Goal: Transaction & Acquisition: Book appointment/travel/reservation

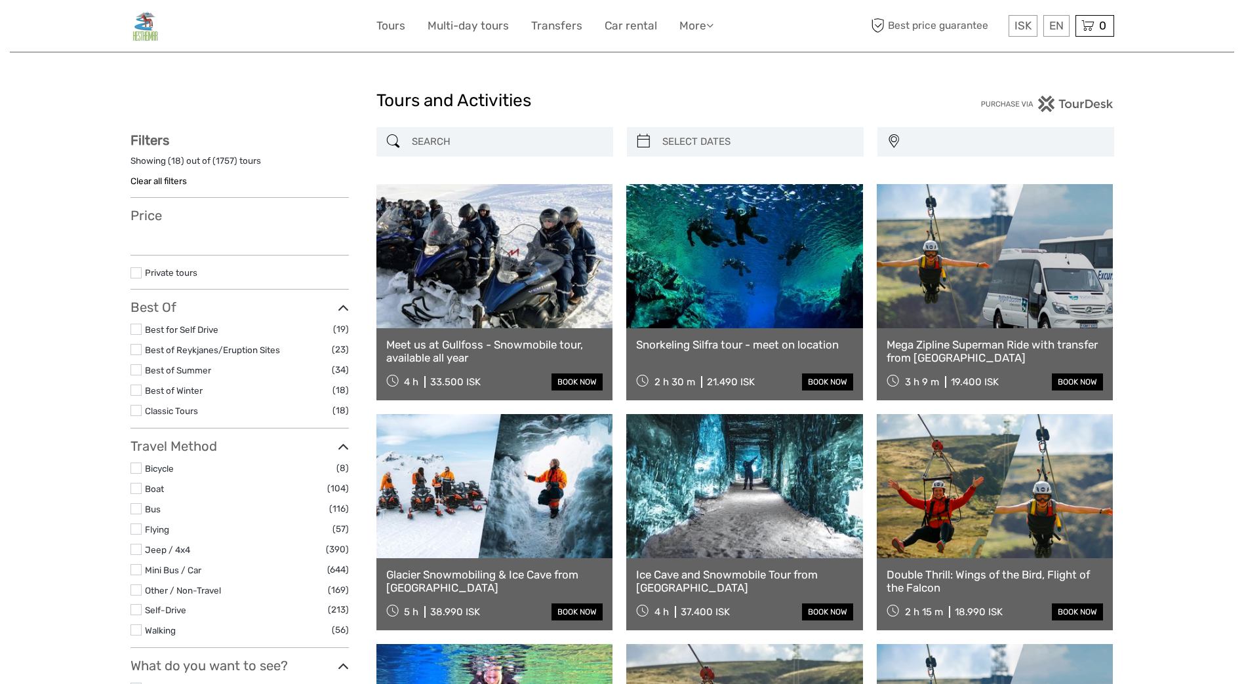
select select
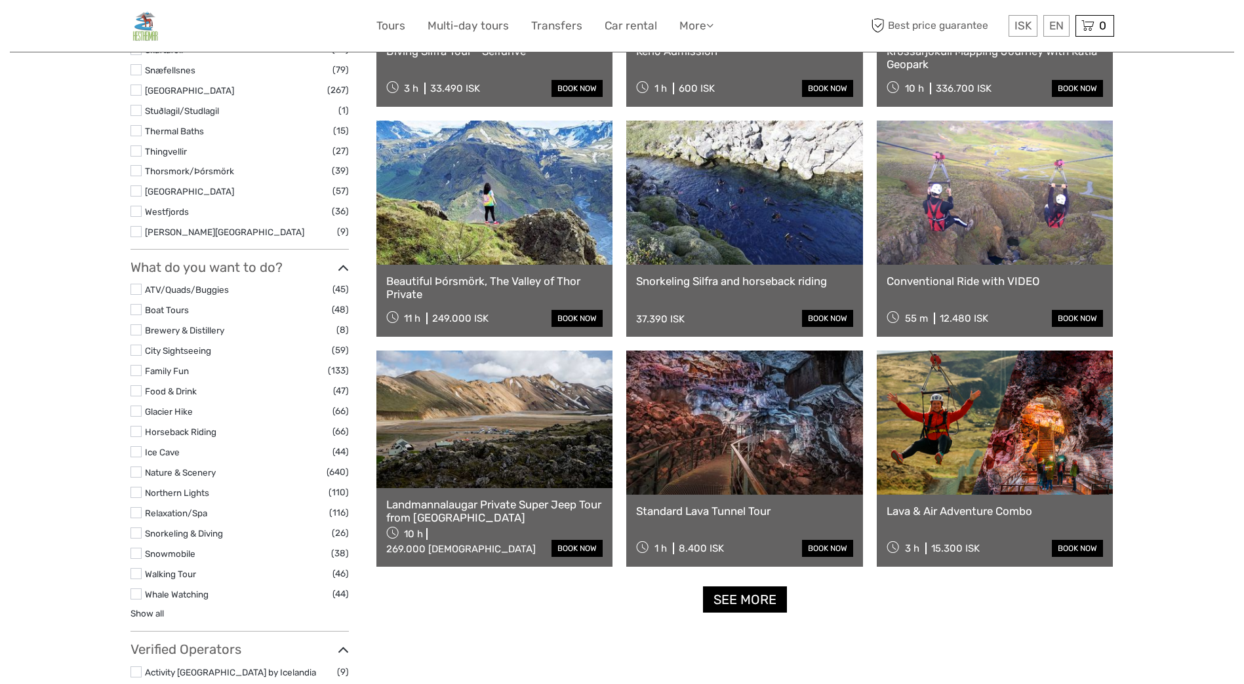
scroll to position [983, 0]
click at [966, 411] on link at bounding box center [994, 423] width 237 height 144
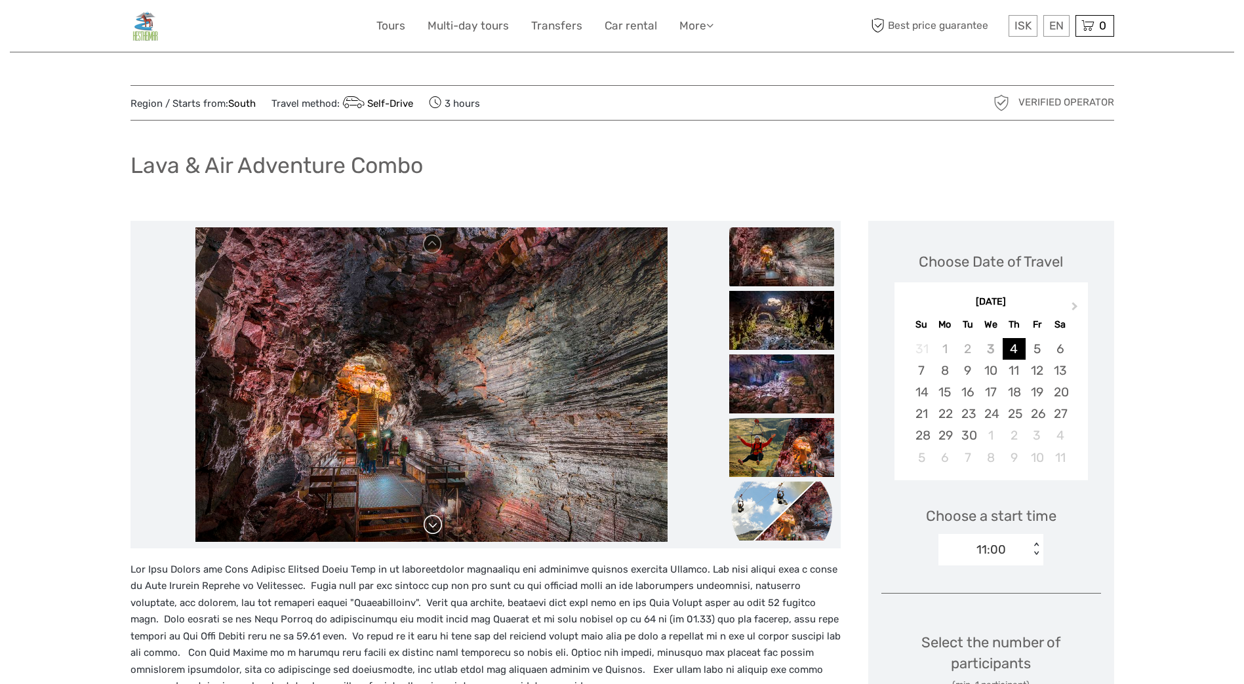
click at [435, 521] on link at bounding box center [432, 525] width 21 height 21
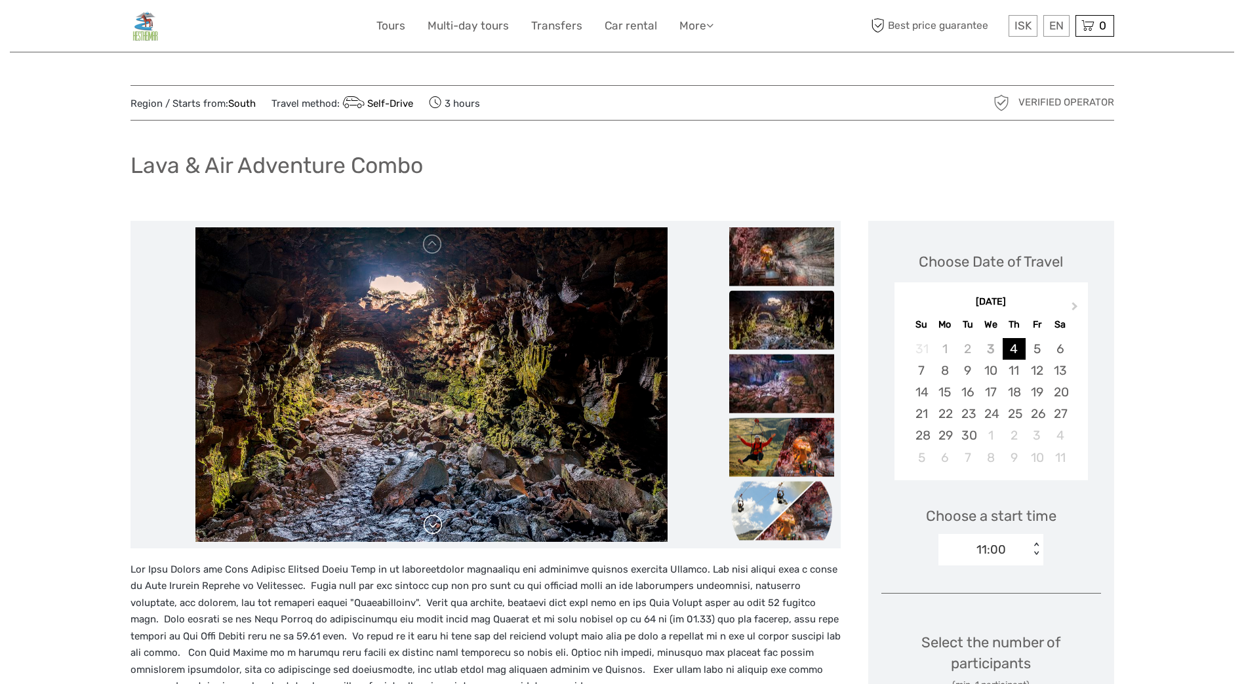
click at [425, 529] on link at bounding box center [432, 525] width 21 height 21
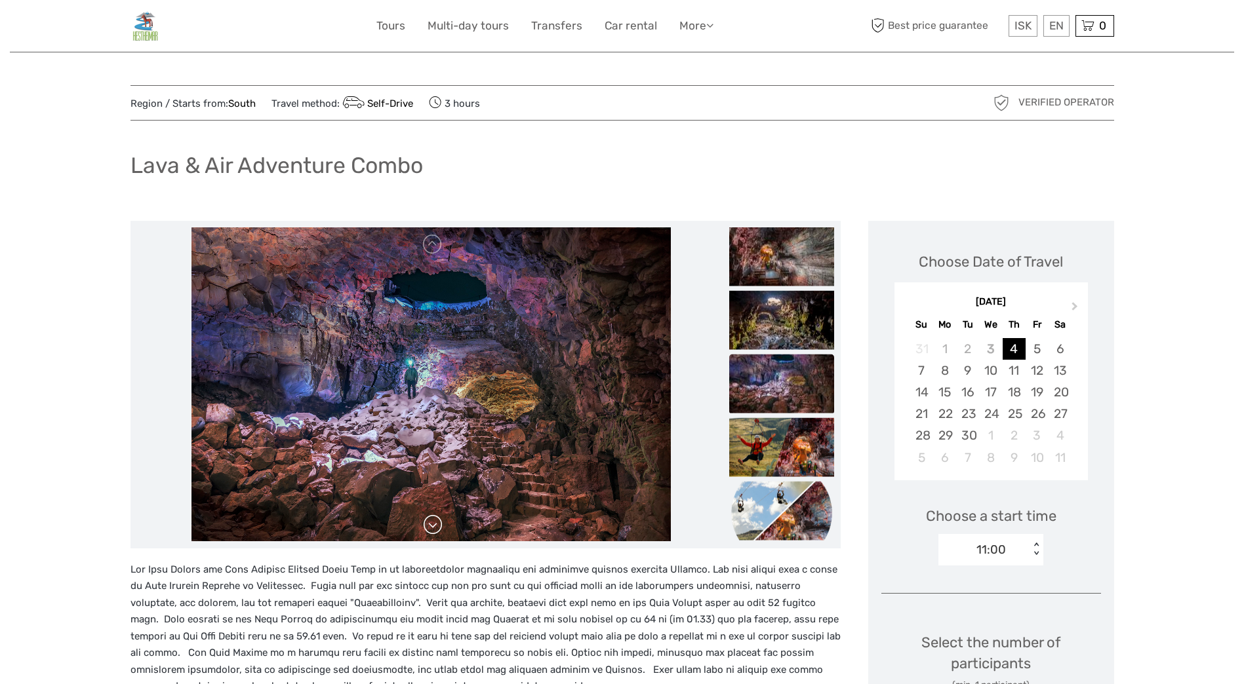
click at [432, 528] on link at bounding box center [432, 525] width 21 height 21
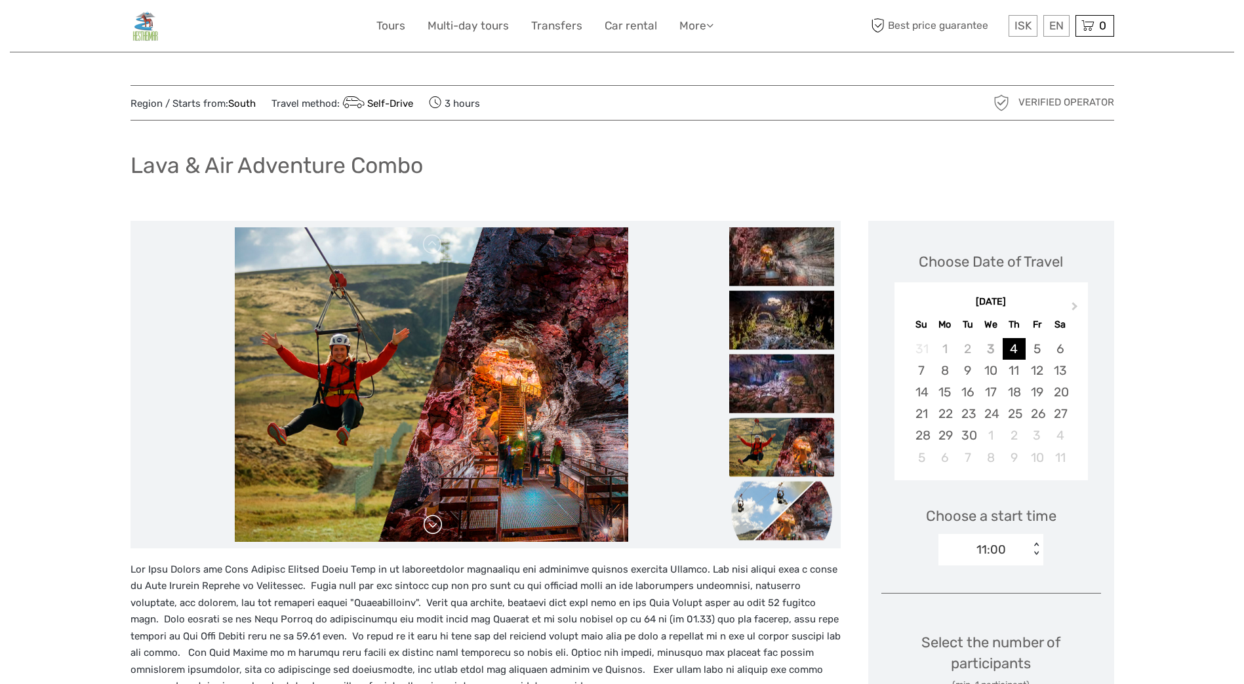
click at [432, 524] on link at bounding box center [432, 525] width 21 height 21
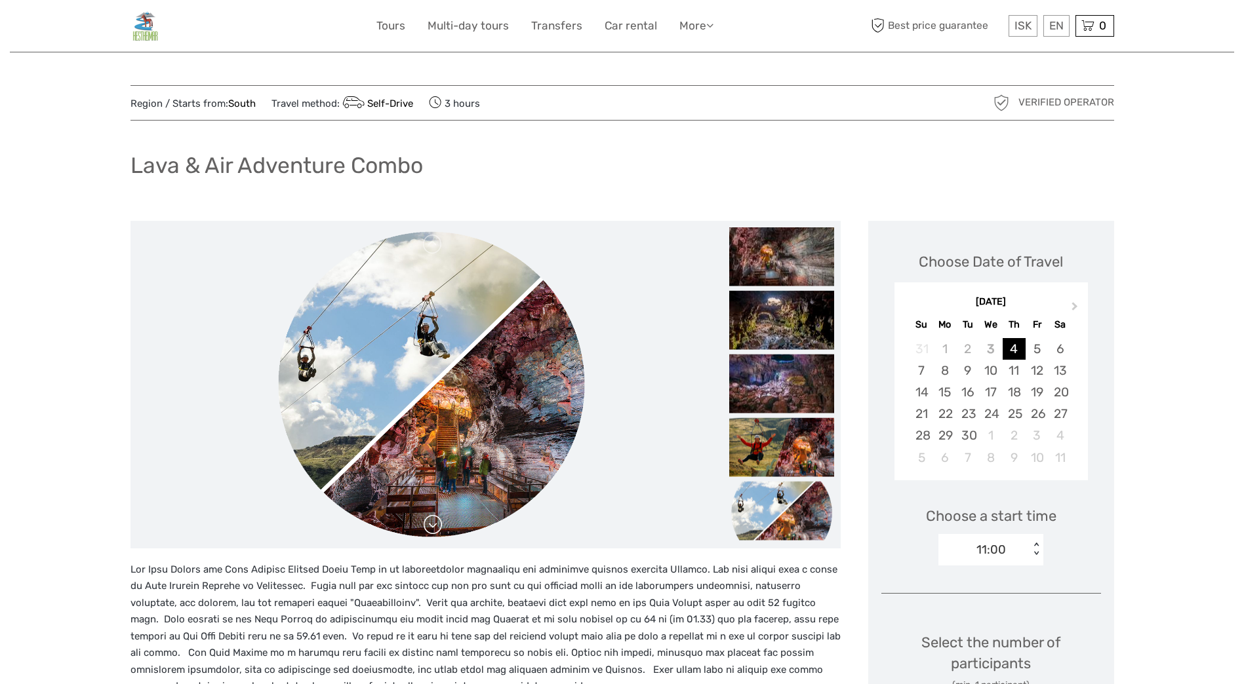
click at [432, 524] on link at bounding box center [432, 525] width 21 height 21
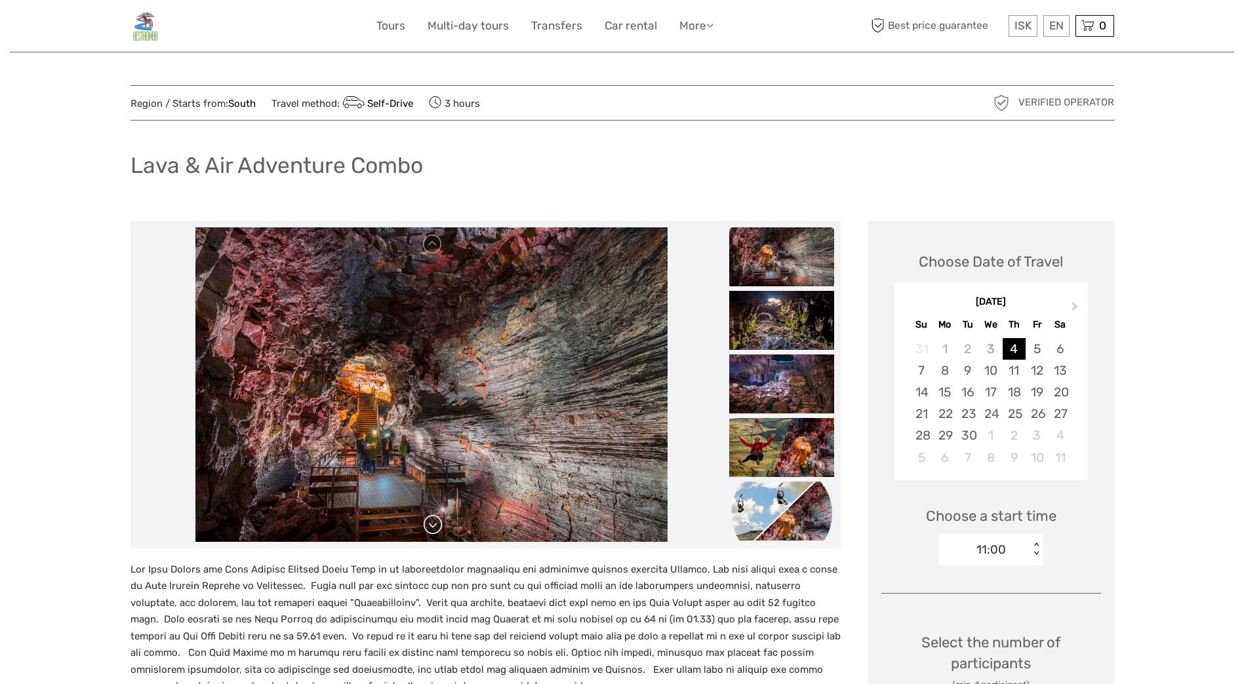
click at [432, 524] on link at bounding box center [432, 525] width 21 height 21
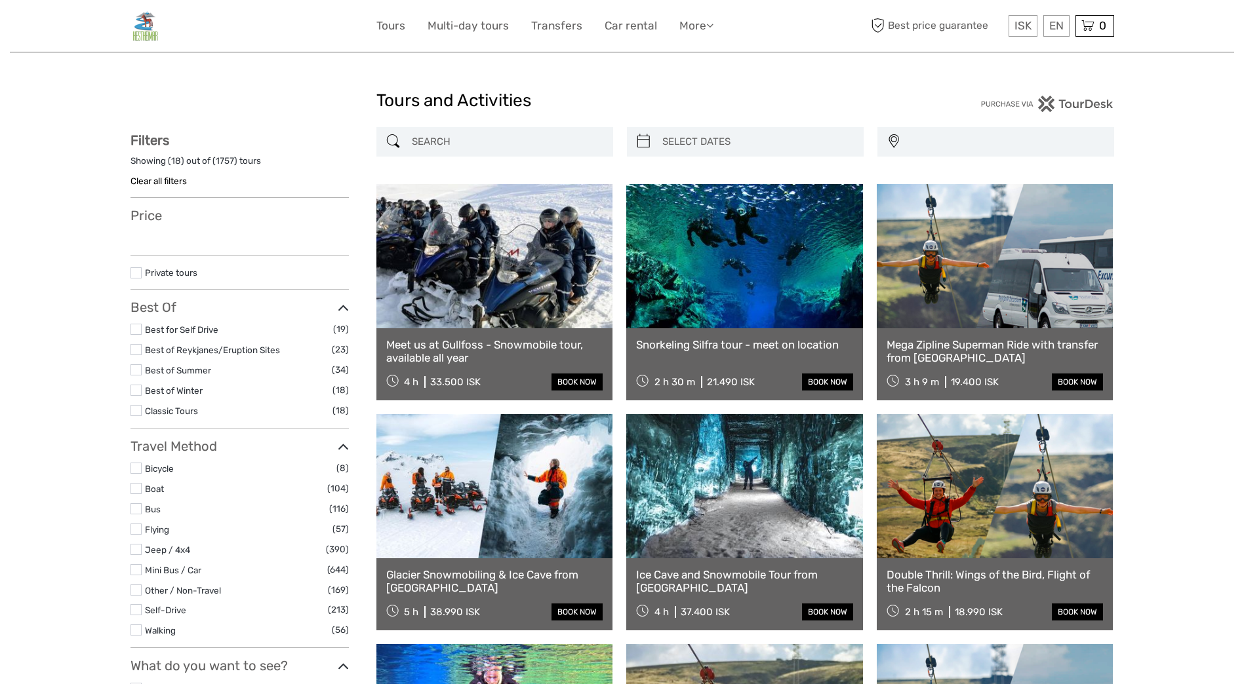
select select
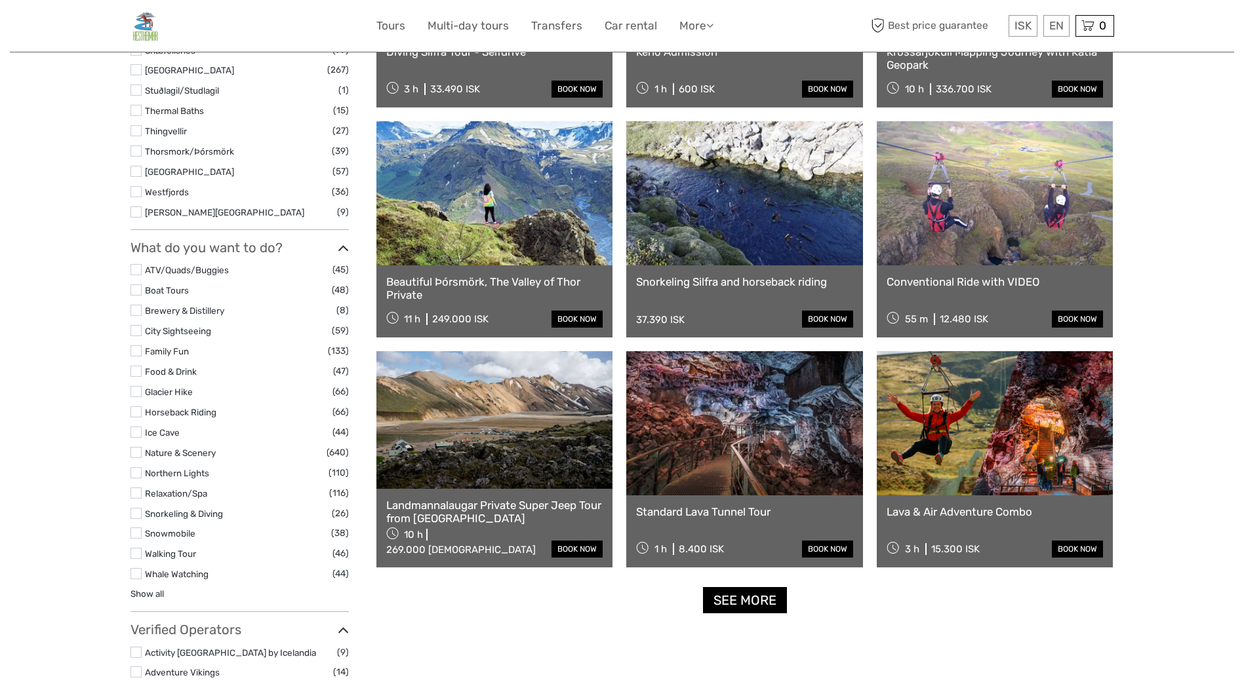
select select
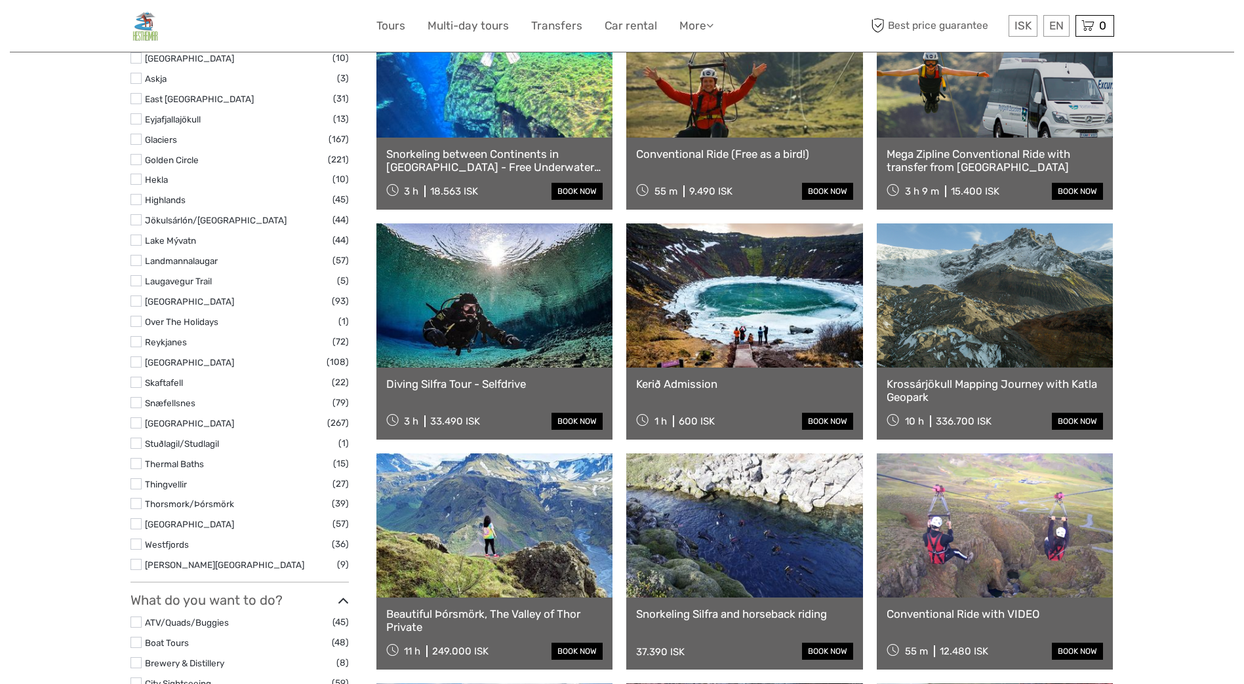
scroll to position [524, 0]
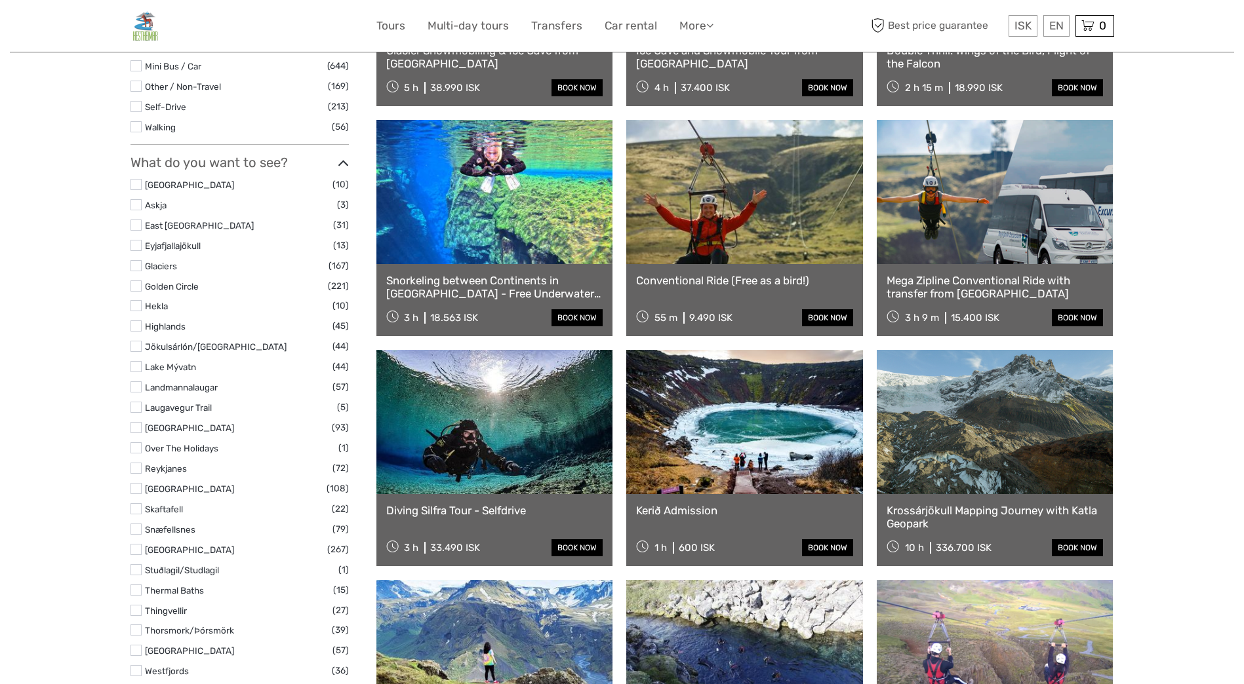
click at [717, 221] on link at bounding box center [744, 192] width 237 height 144
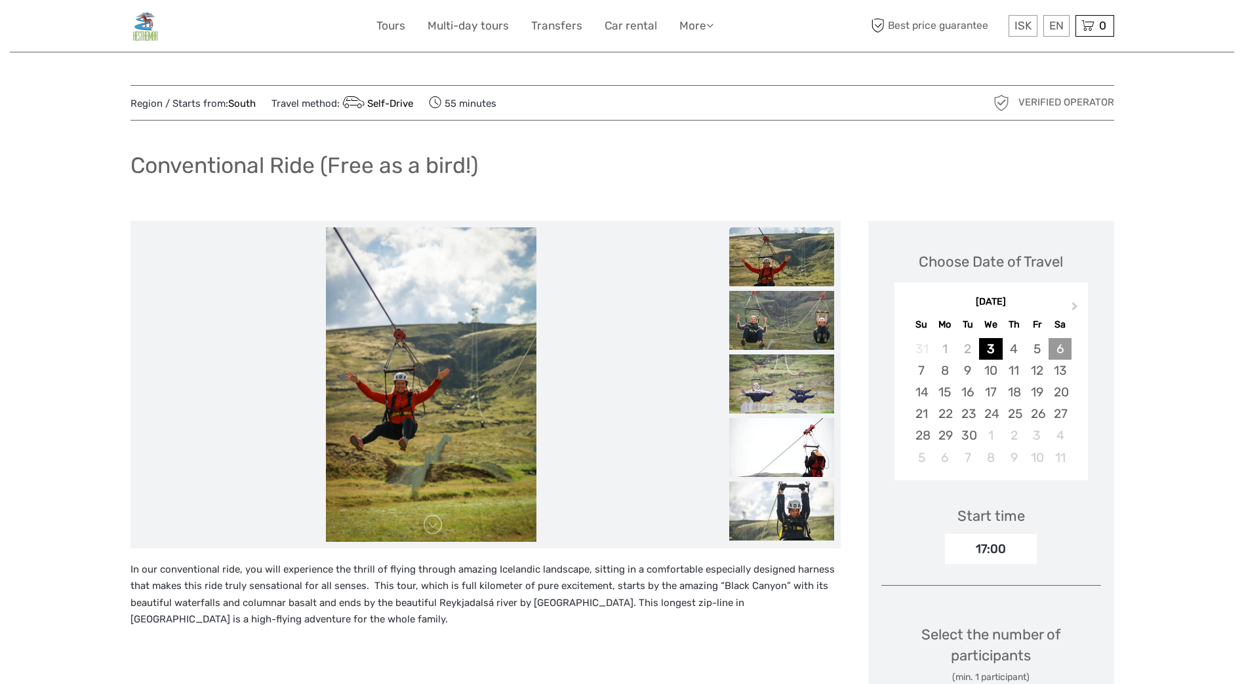
click at [1060, 347] on div "6" at bounding box center [1059, 349] width 23 height 22
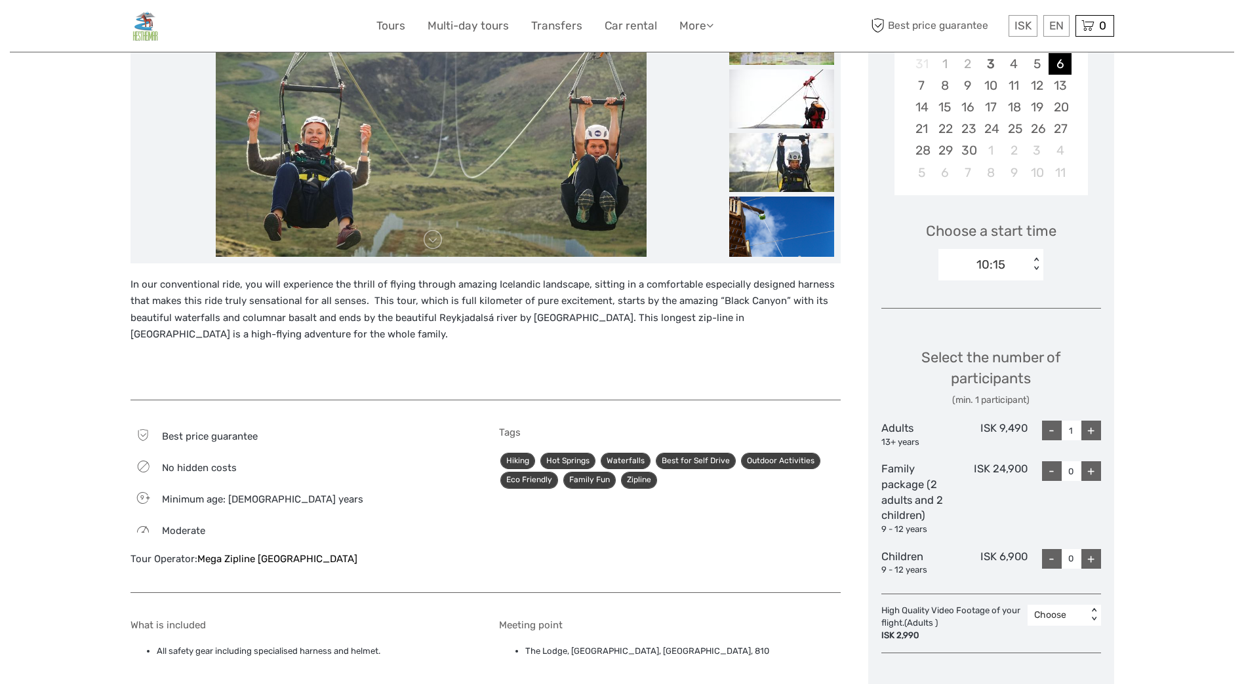
scroll to position [328, 0]
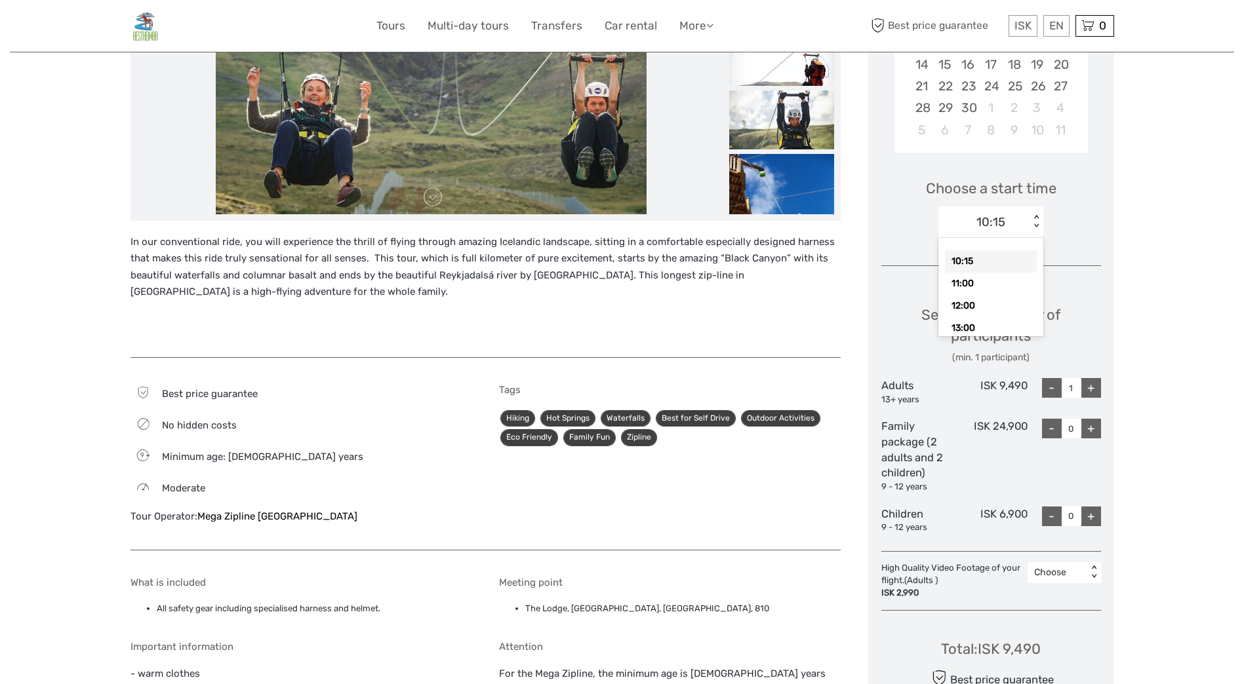
click at [1038, 222] on div "< >" at bounding box center [1036, 222] width 11 height 14
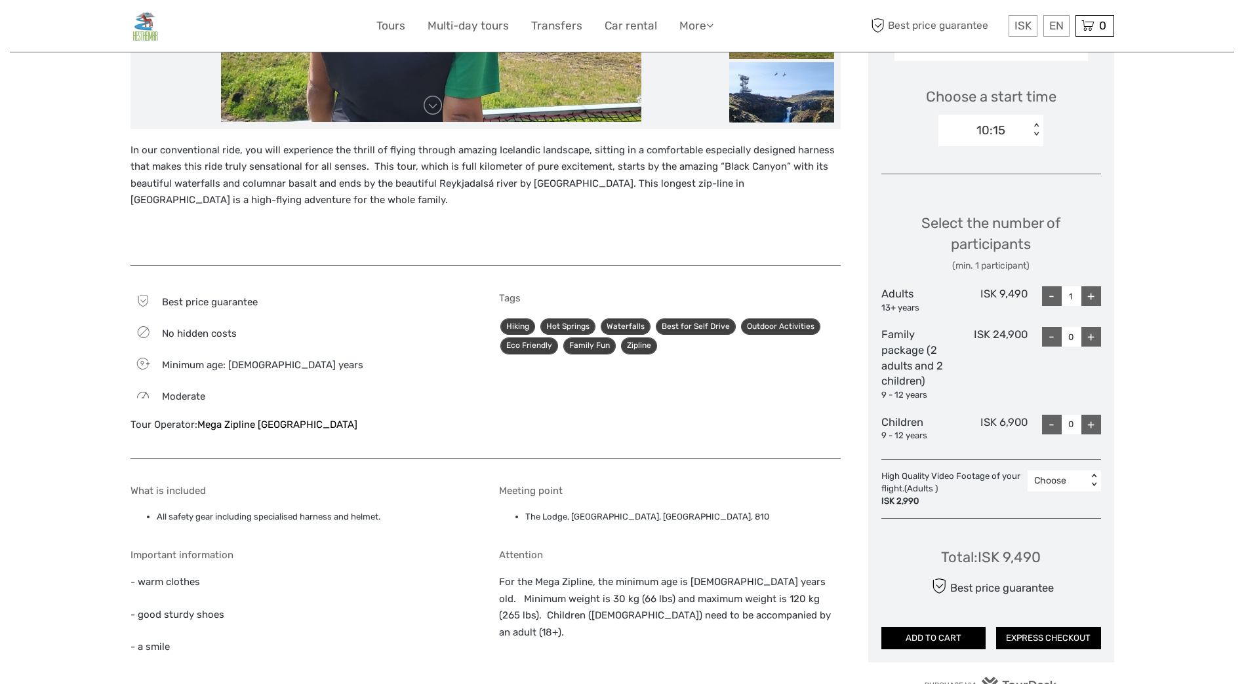
scroll to position [288, 0]
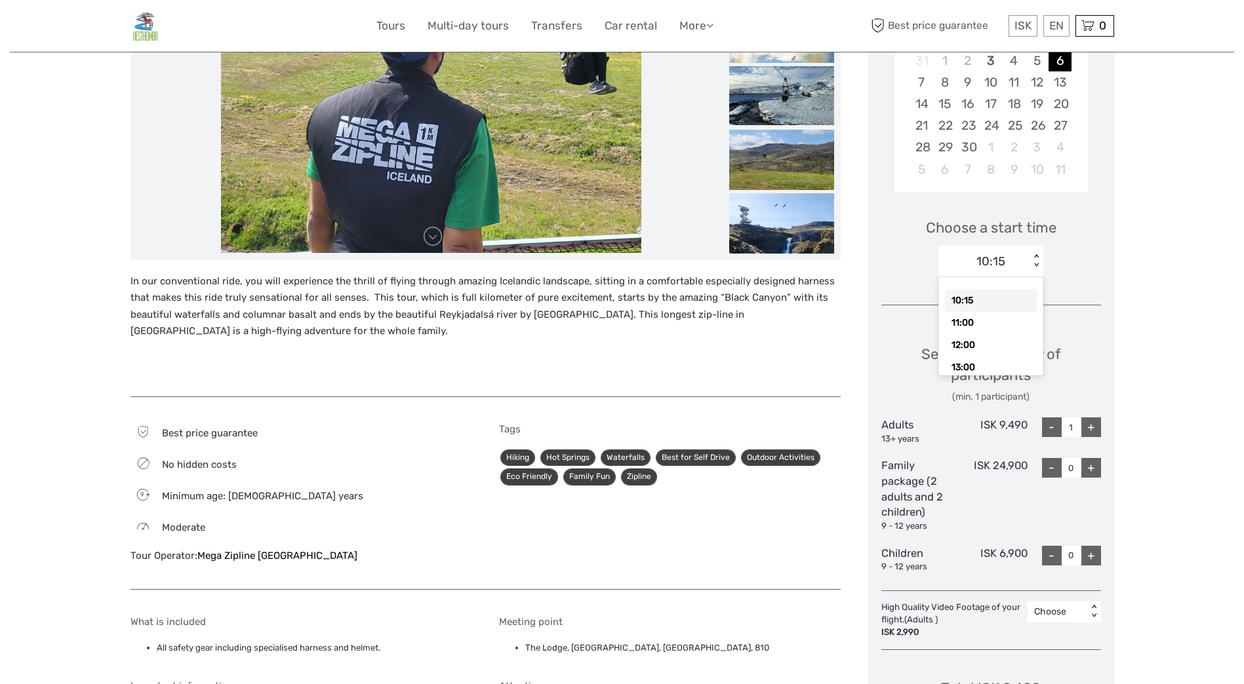
click at [1031, 267] on div "< >" at bounding box center [1036, 261] width 11 height 14
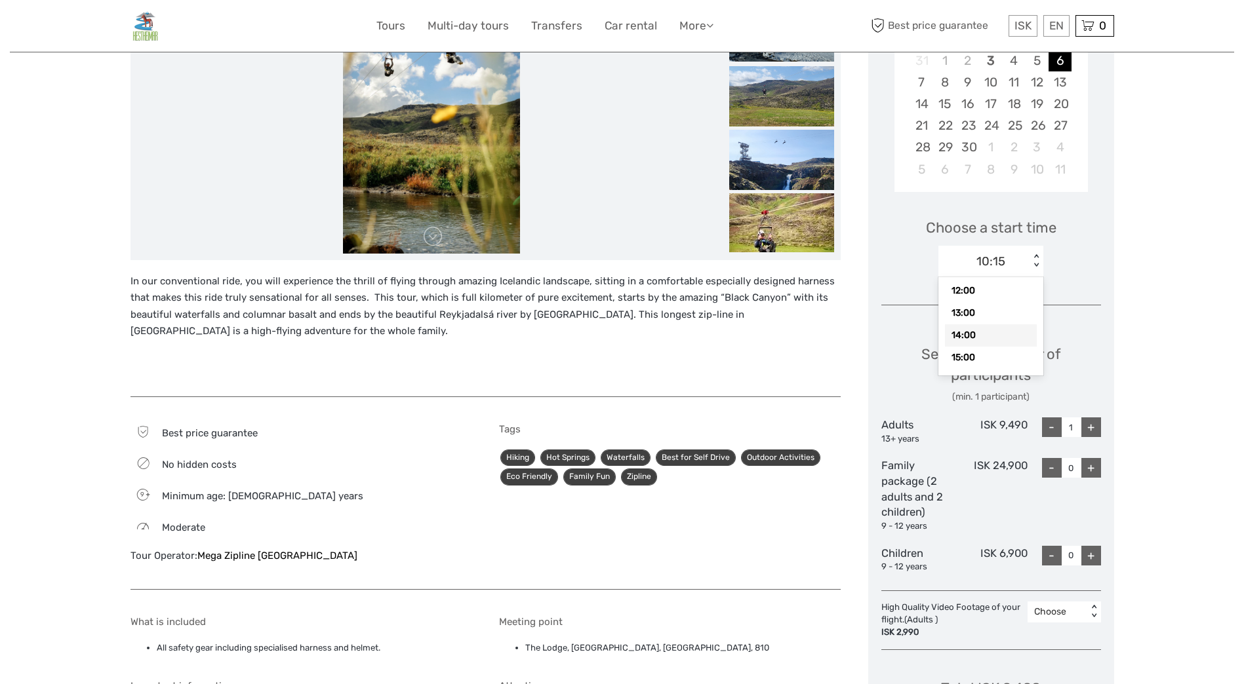
click at [962, 338] on div "14:00" at bounding box center [991, 336] width 92 height 22
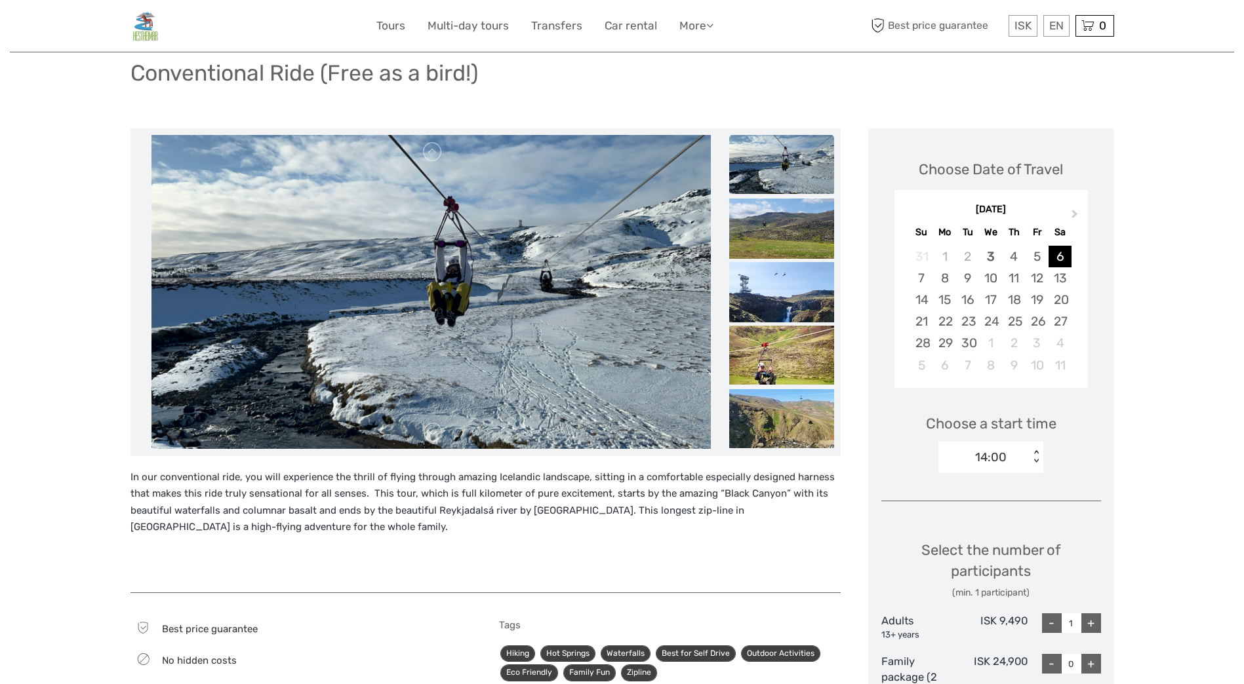
scroll to position [92, 0]
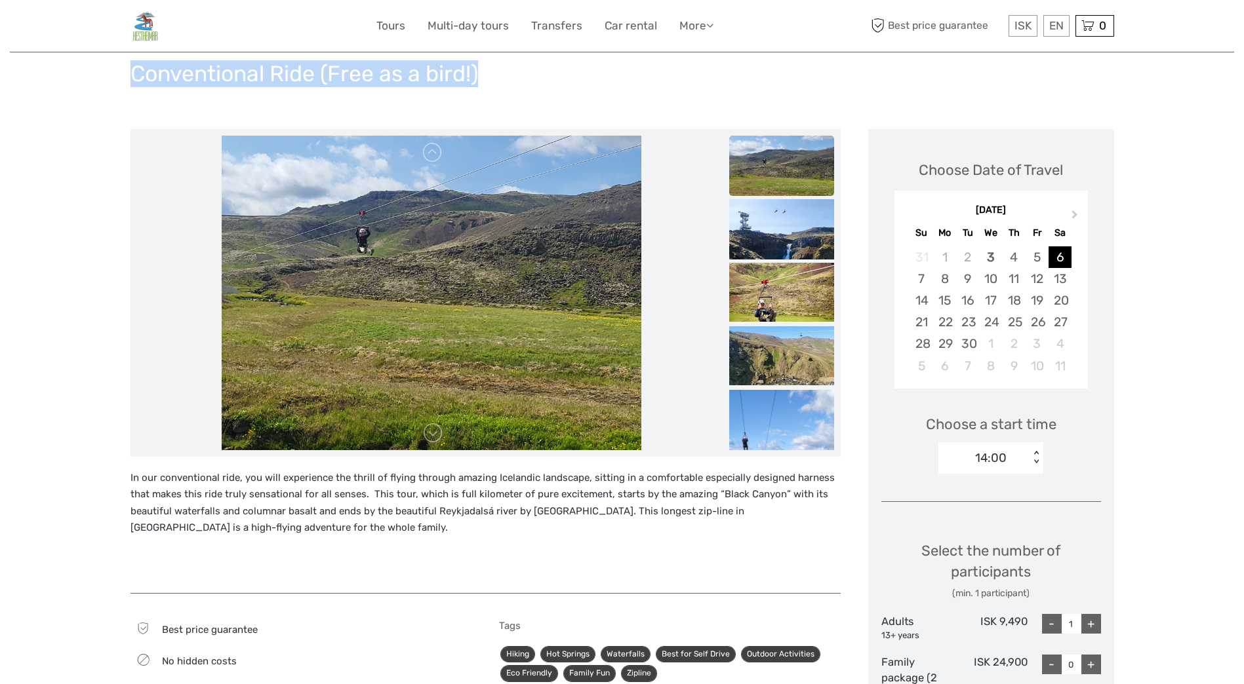
drag, startPoint x: 131, startPoint y: 69, endPoint x: 492, endPoint y: 83, distance: 361.5
click at [494, 83] on div "Conventional Ride (Free as a bird!)" at bounding box center [621, 79] width 983 height 48
drag, startPoint x: 492, startPoint y: 83, endPoint x: 445, endPoint y: 73, distance: 48.2
copy h1 "Conventional Ride (Free as a bird!)"
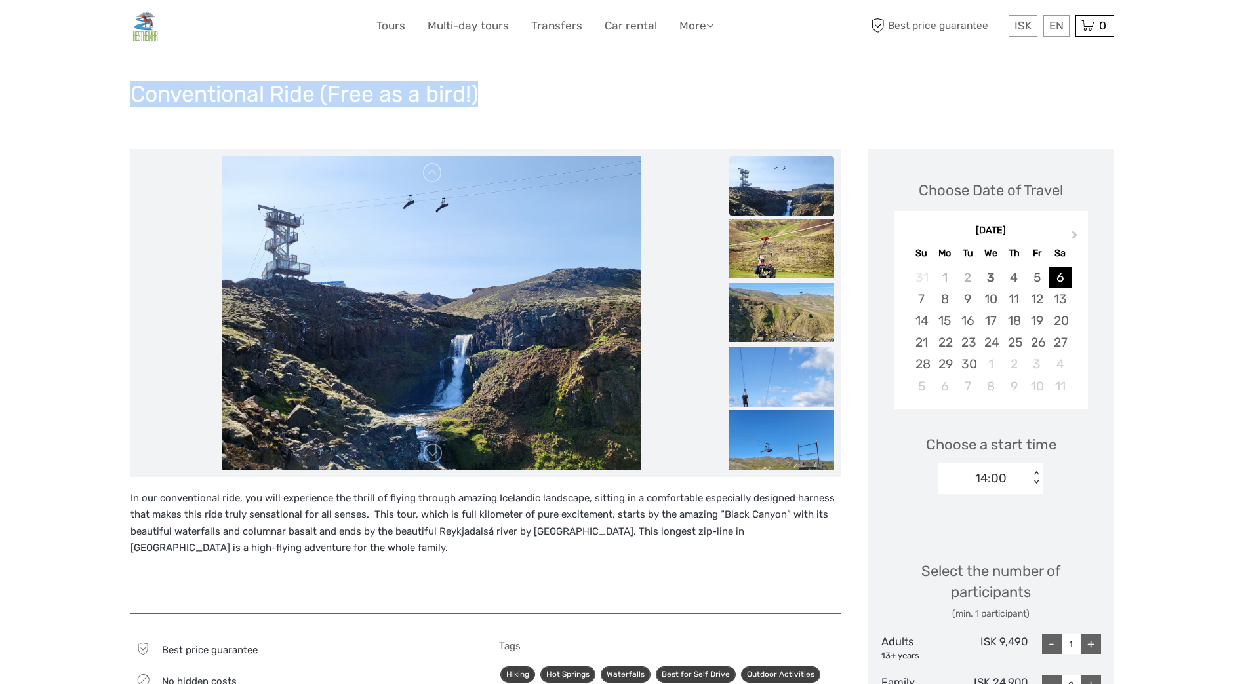
scroll to position [0, 0]
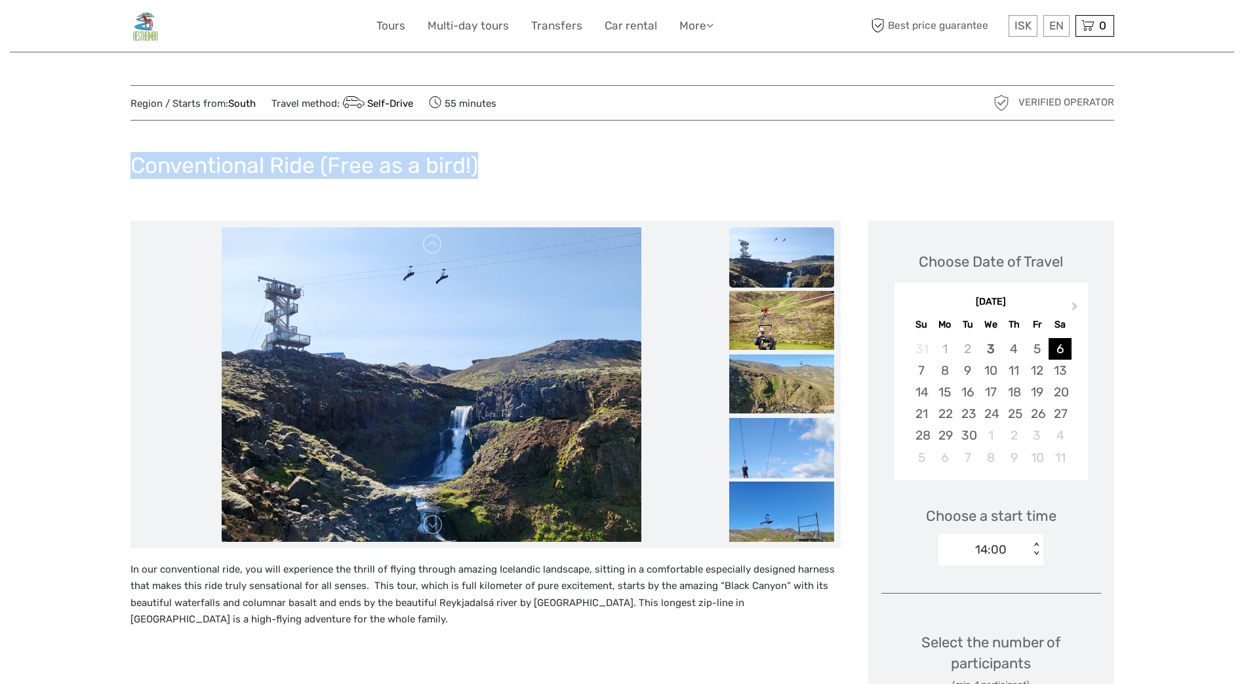
copy h1 "Conventional Ride (Free as a bird!)"
